Goal: Use online tool/utility: Utilize a website feature to perform a specific function

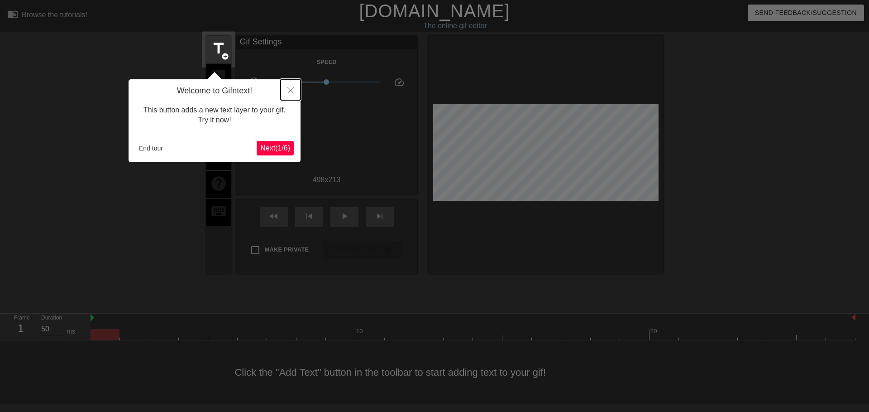
click at [290, 93] on icon "Close" at bounding box center [291, 90] width 6 height 6
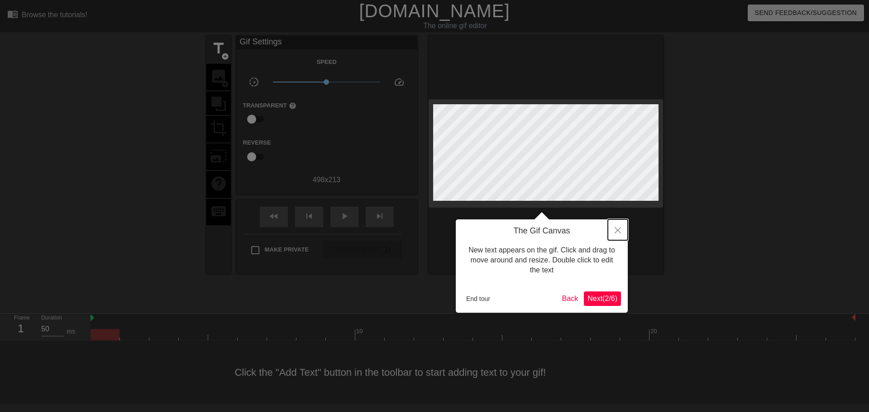
click at [617, 235] on button "Close" at bounding box center [618, 229] width 20 height 21
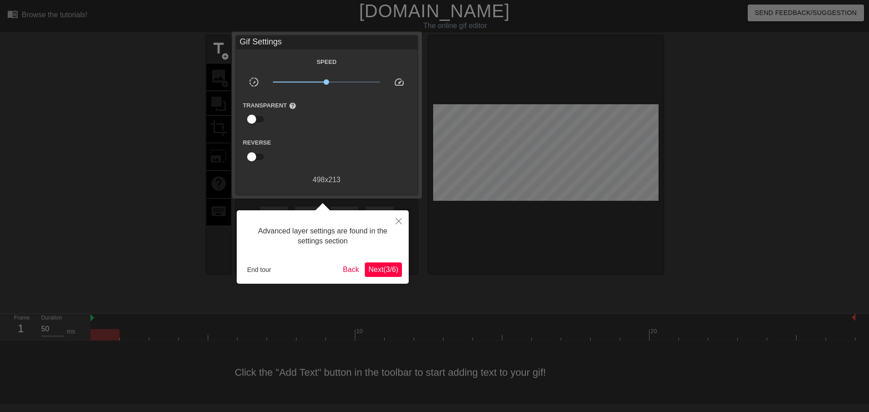
click at [366, 271] on button "Next ( 3 / 6 )" at bounding box center [383, 269] width 37 height 14
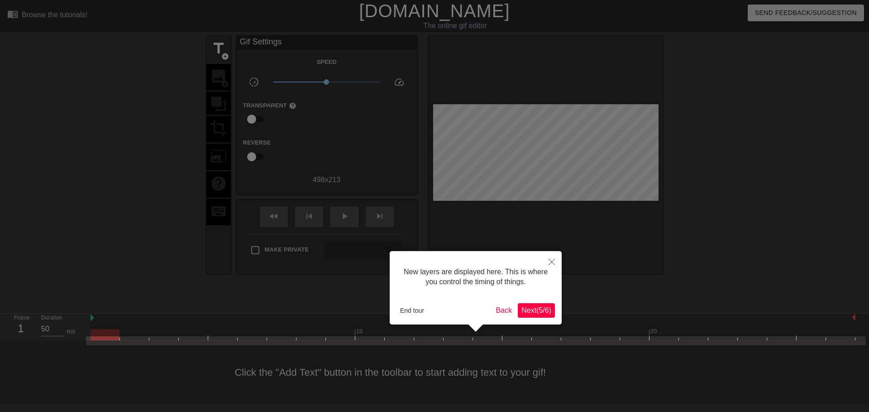
scroll to position [8, 0]
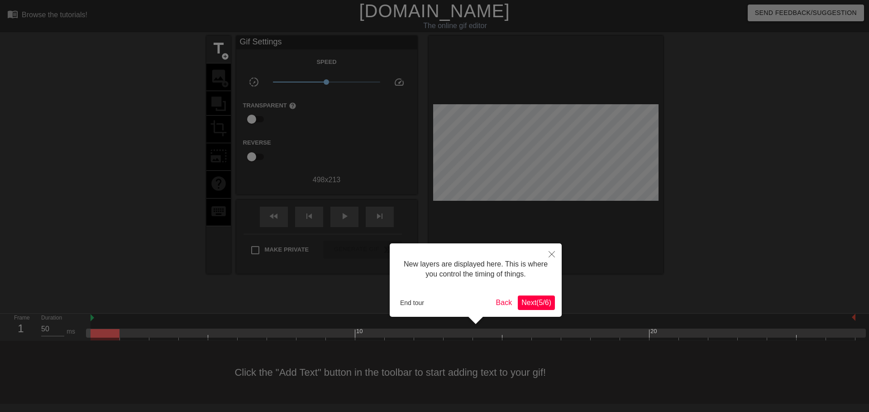
click at [539, 299] on span "Next ( 5 / 6 )" at bounding box center [537, 302] width 30 height 8
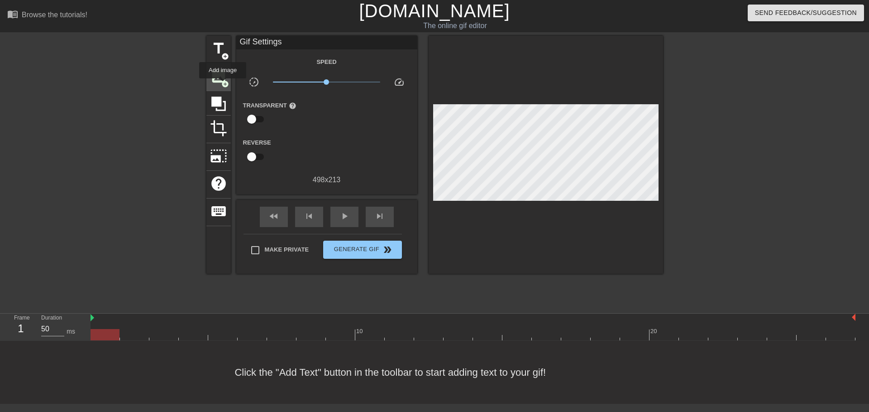
click at [222, 82] on span "add_circle" at bounding box center [225, 84] width 8 height 8
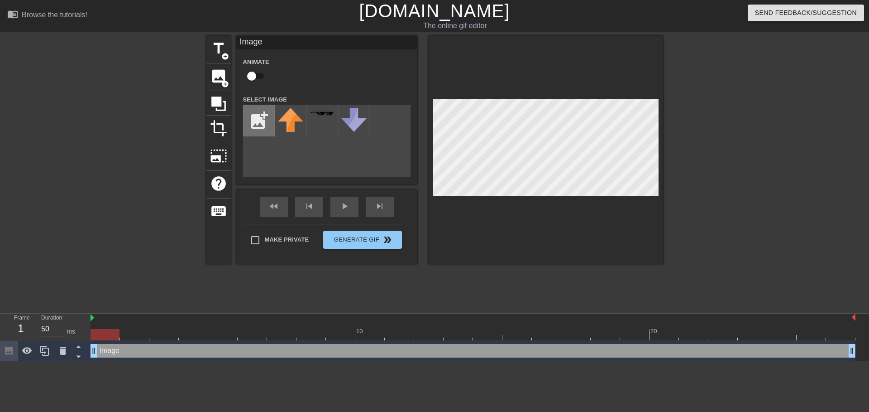
click at [259, 119] on input "file" at bounding box center [259, 120] width 31 height 31
type input "C:\fakepath\Vendange-Vibe-Blue-Raspberry-Lemonade-500ml_1-removebg-preview.png"
click at [293, 126] on img at bounding box center [290, 120] width 25 height 25
click at [298, 77] on div "Animate" at bounding box center [326, 70] width 181 height 29
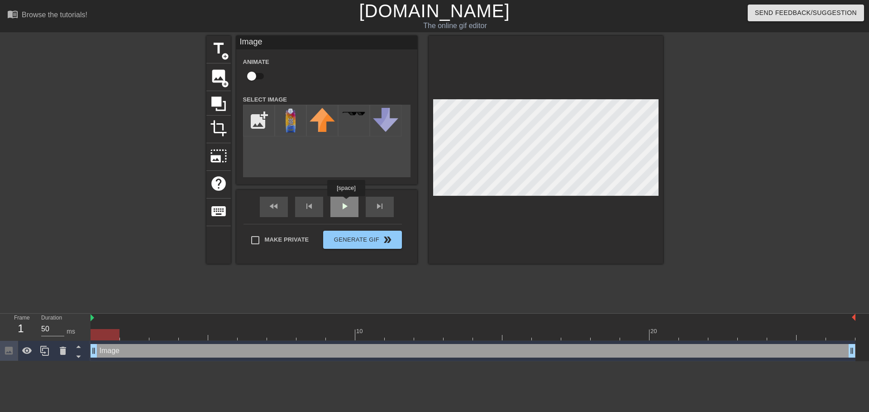
click at [346, 202] on div "fast_rewind skip_previous play_arrow skip_next" at bounding box center [327, 207] width 148 height 34
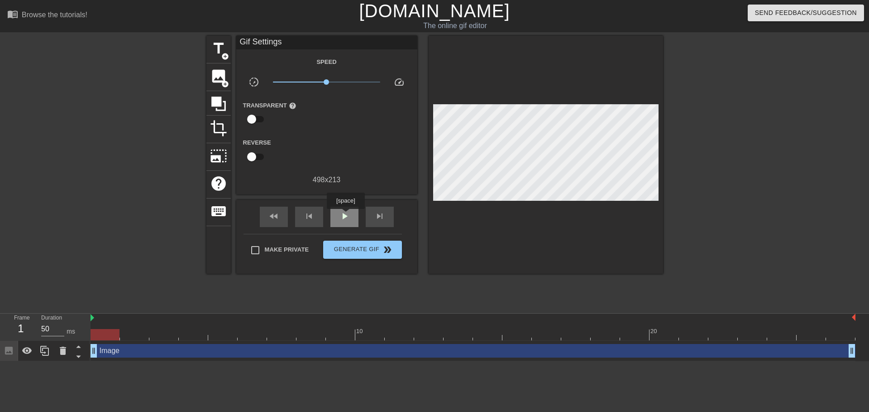
click at [346, 215] on span "play_arrow" at bounding box center [344, 216] width 11 height 11
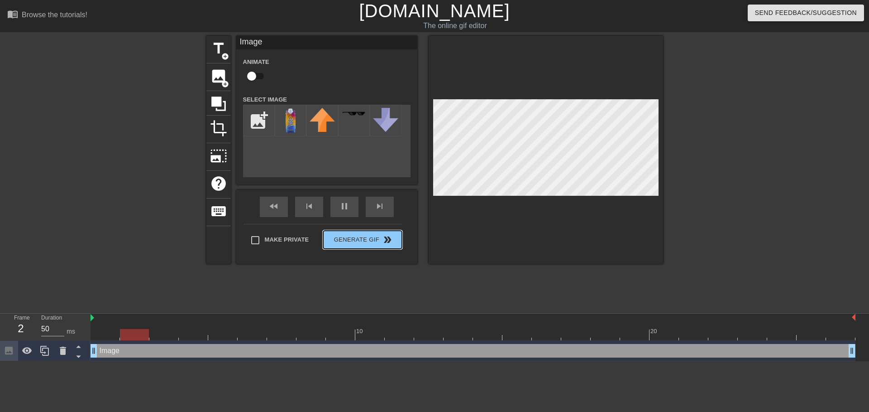
click at [369, 246] on button "Generate Gif double_arrow" at bounding box center [362, 239] width 78 height 18
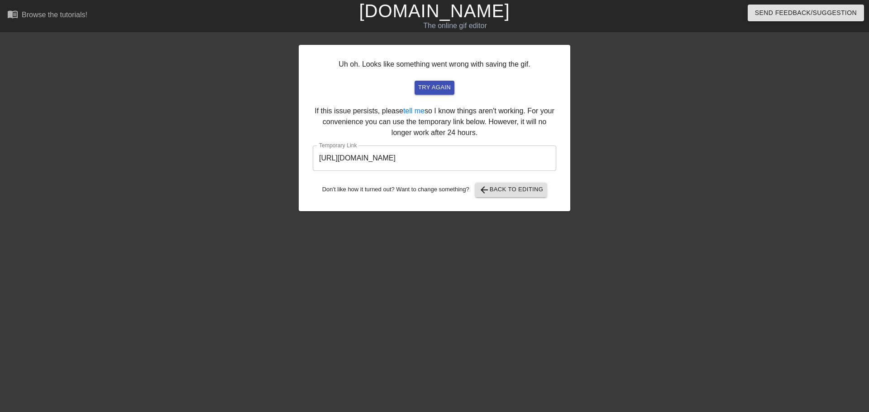
click at [486, 162] on input "[URL][DOMAIN_NAME]" at bounding box center [435, 157] width 244 height 25
click at [465, 158] on input "[URL][DOMAIN_NAME]" at bounding box center [435, 157] width 244 height 25
